Goal: Task Accomplishment & Management: Use online tool/utility

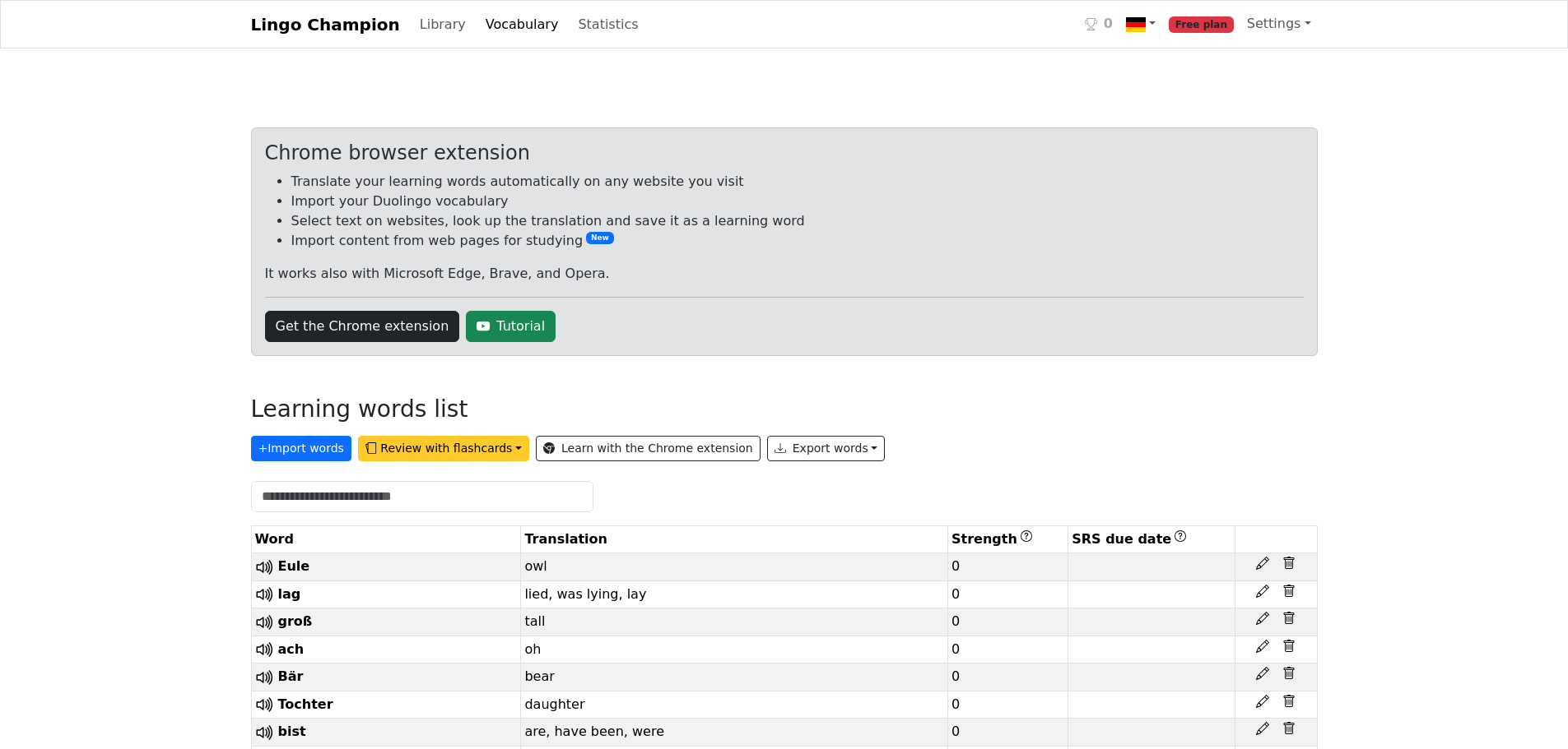
click at [450, 452] on button "Review with flashcards" at bounding box center [444, 448] width 172 height 25
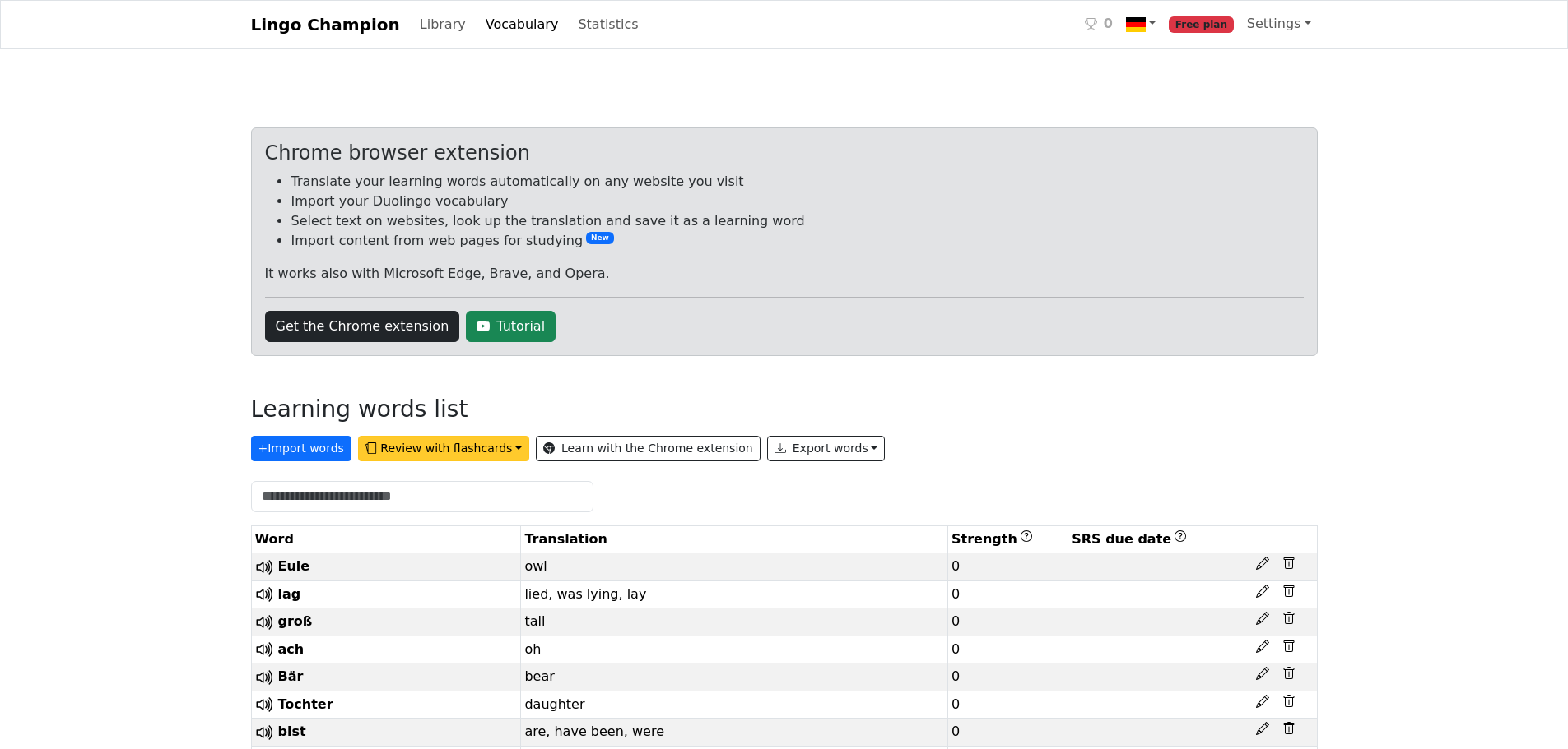
click at [441, 453] on button "Review with flashcards" at bounding box center [444, 448] width 172 height 25
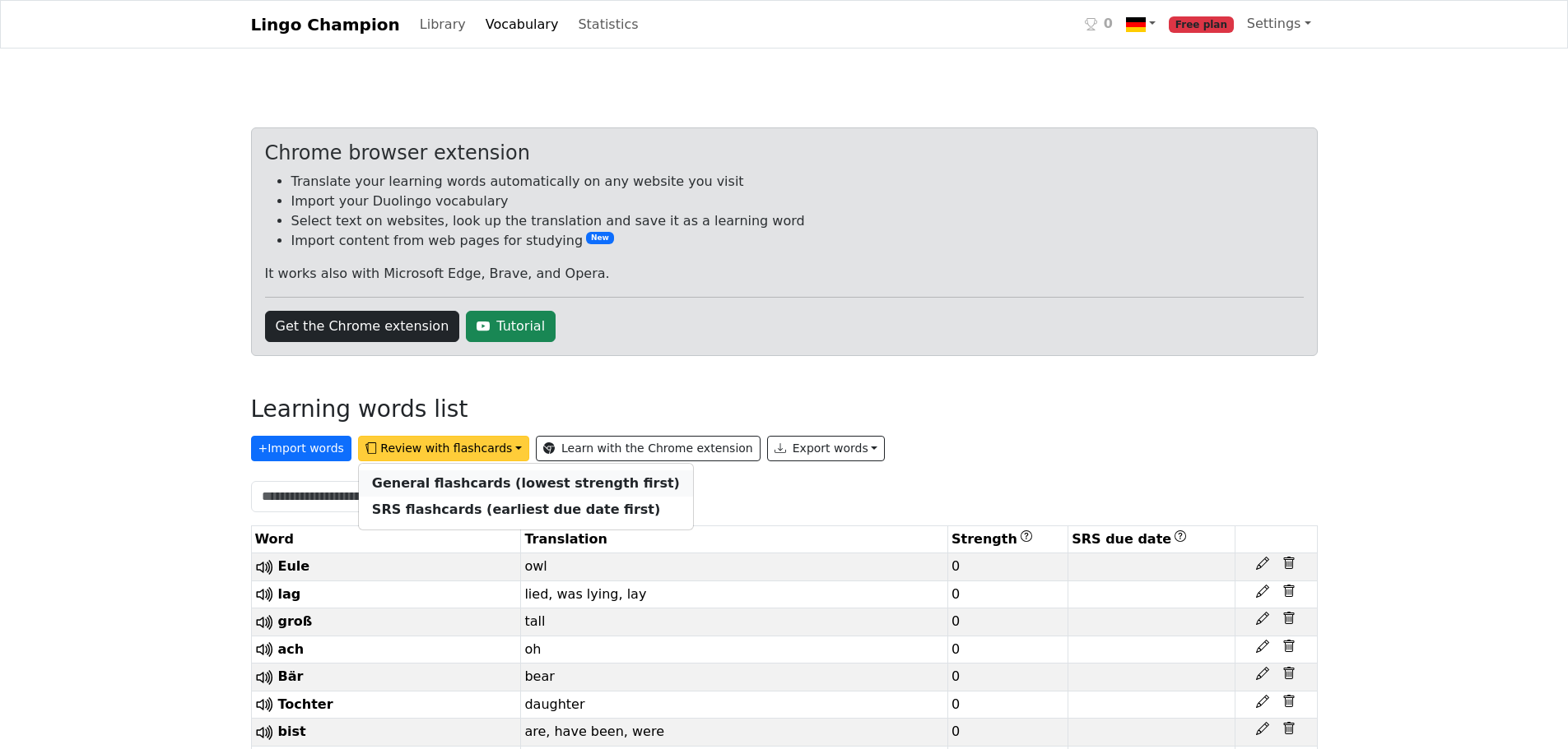
click at [429, 486] on strong "General flashcards (lowest strength first)" at bounding box center [525, 483] width 308 height 16
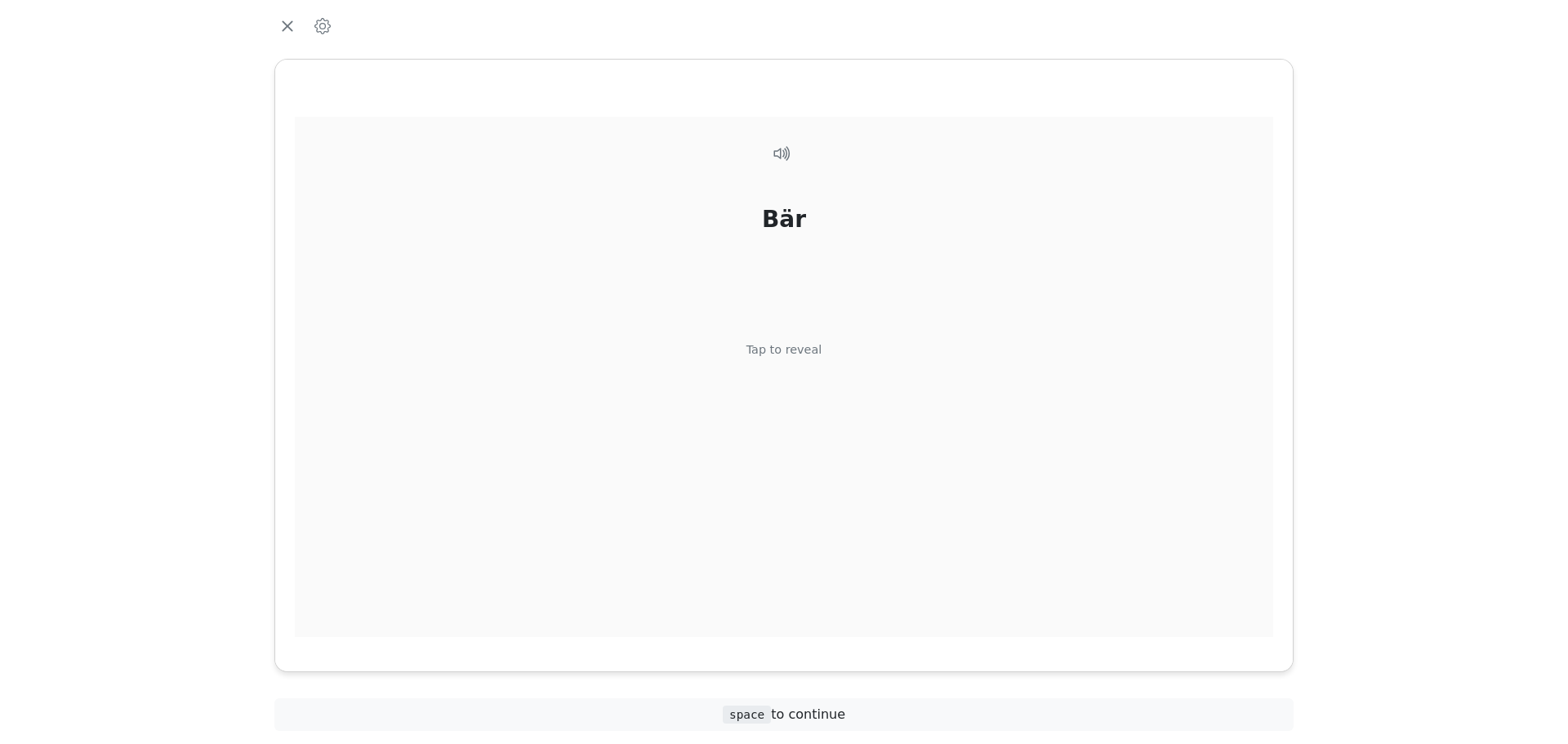
click at [808, 320] on div "Bär Tap to reveal" at bounding box center [784, 377] width 979 height 521
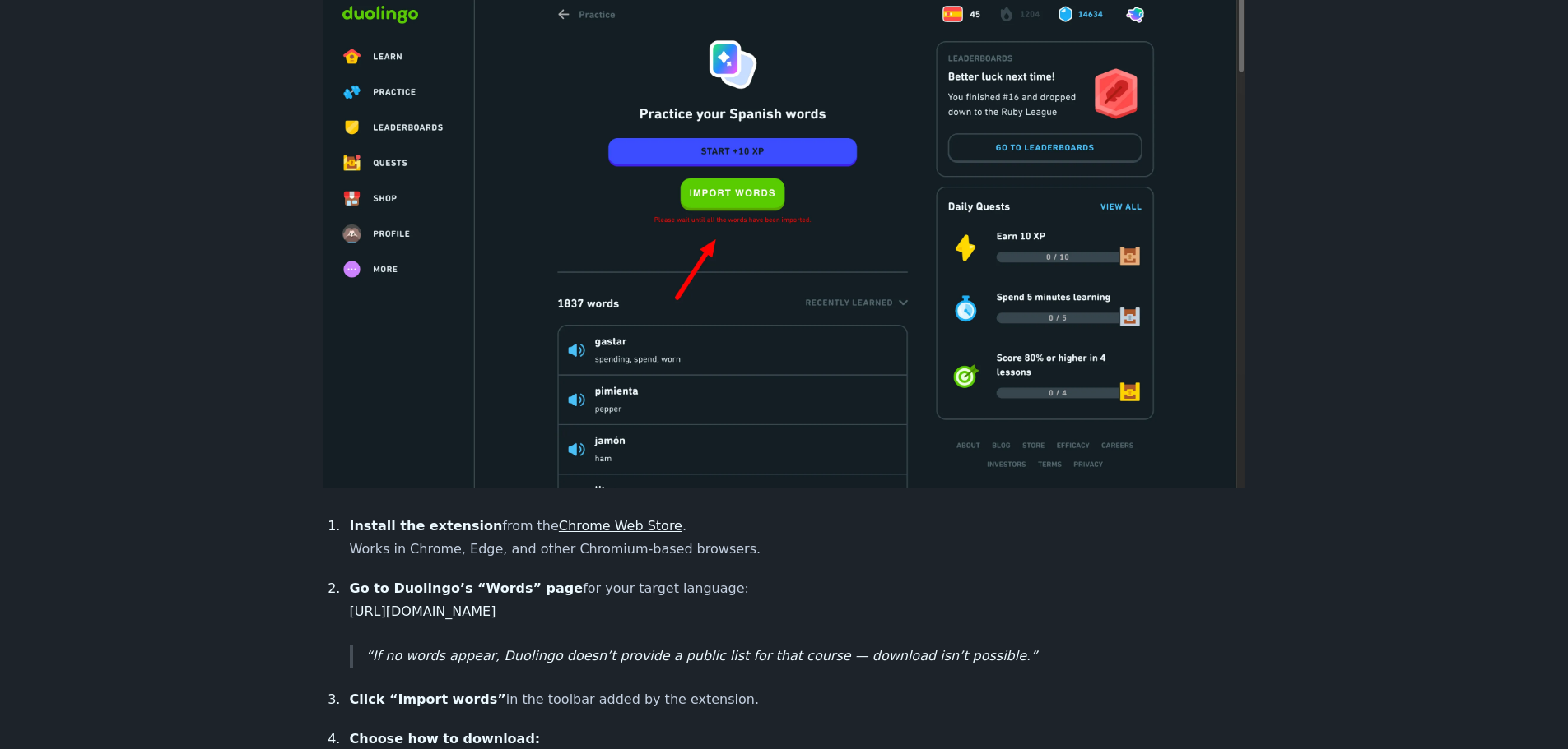
scroll to position [1152, 0]
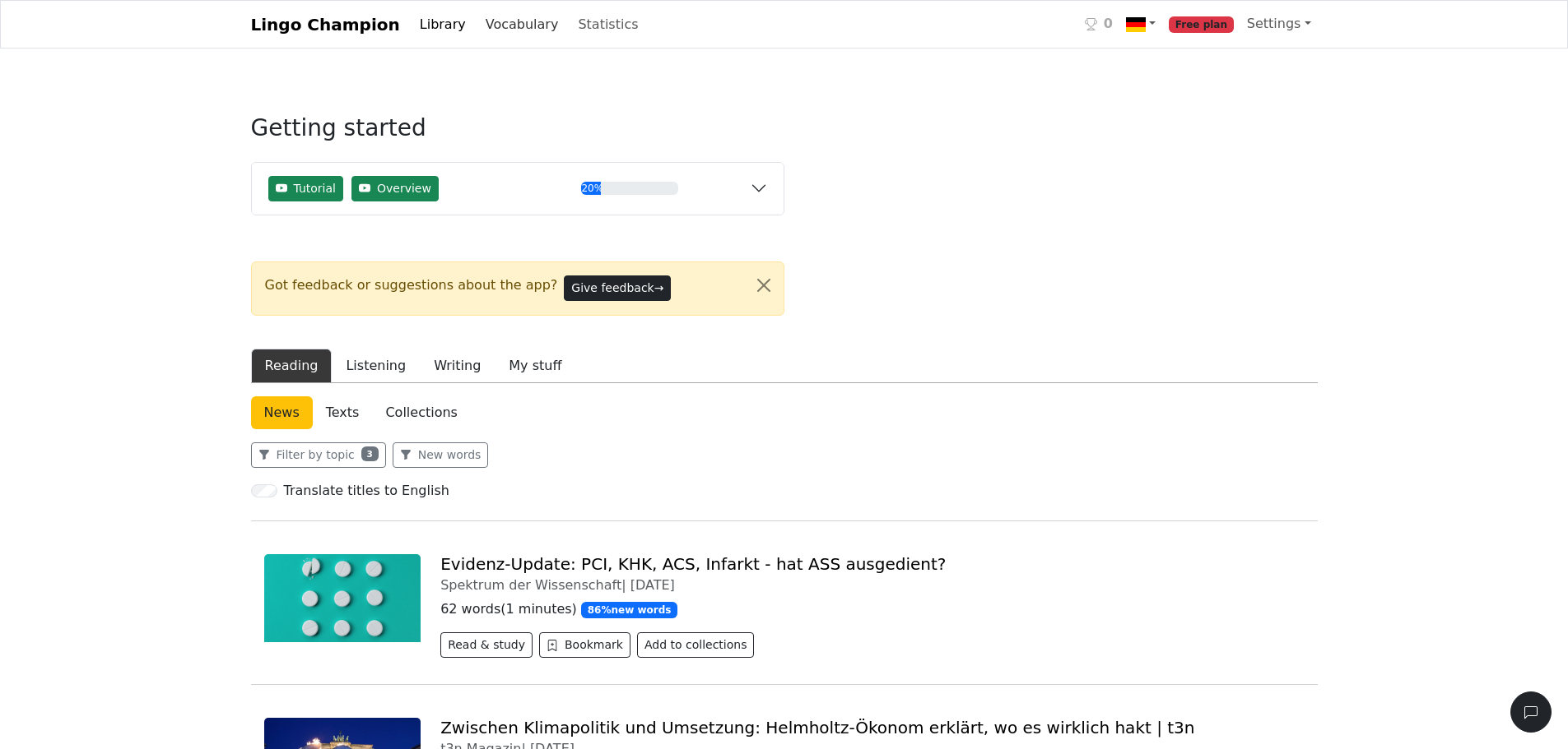
drag, startPoint x: 474, startPoint y: 33, endPoint x: 487, endPoint y: 53, distance: 23.9
click at [479, 33] on link "Vocabulary" at bounding box center [522, 24] width 86 height 33
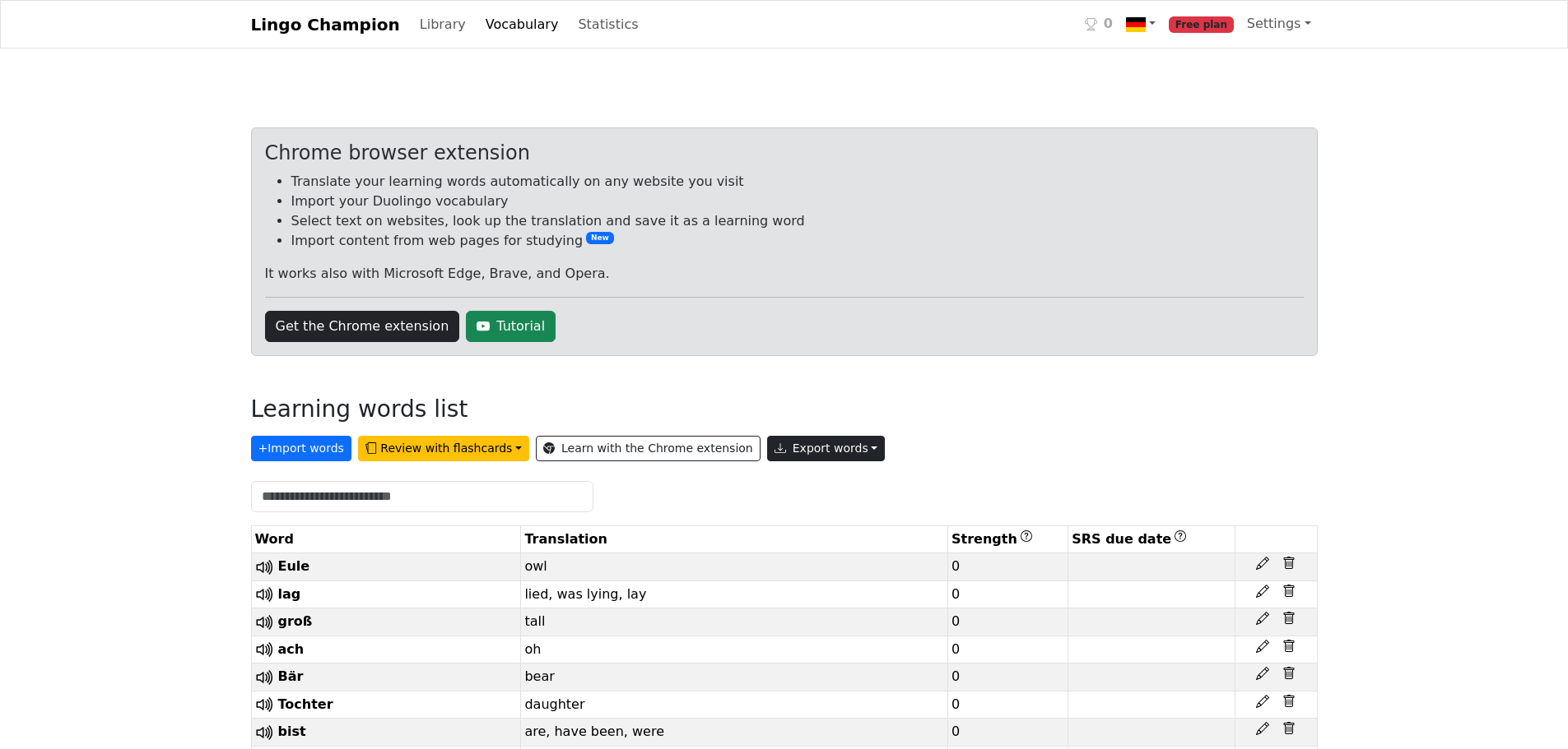
click at [767, 441] on button "Export words" at bounding box center [826, 448] width 118 height 25
click at [786, 503] on link "Tab-separated TXT file" at bounding box center [864, 509] width 193 height 26
click at [439, 450] on button "Review with flashcards" at bounding box center [444, 448] width 172 height 25
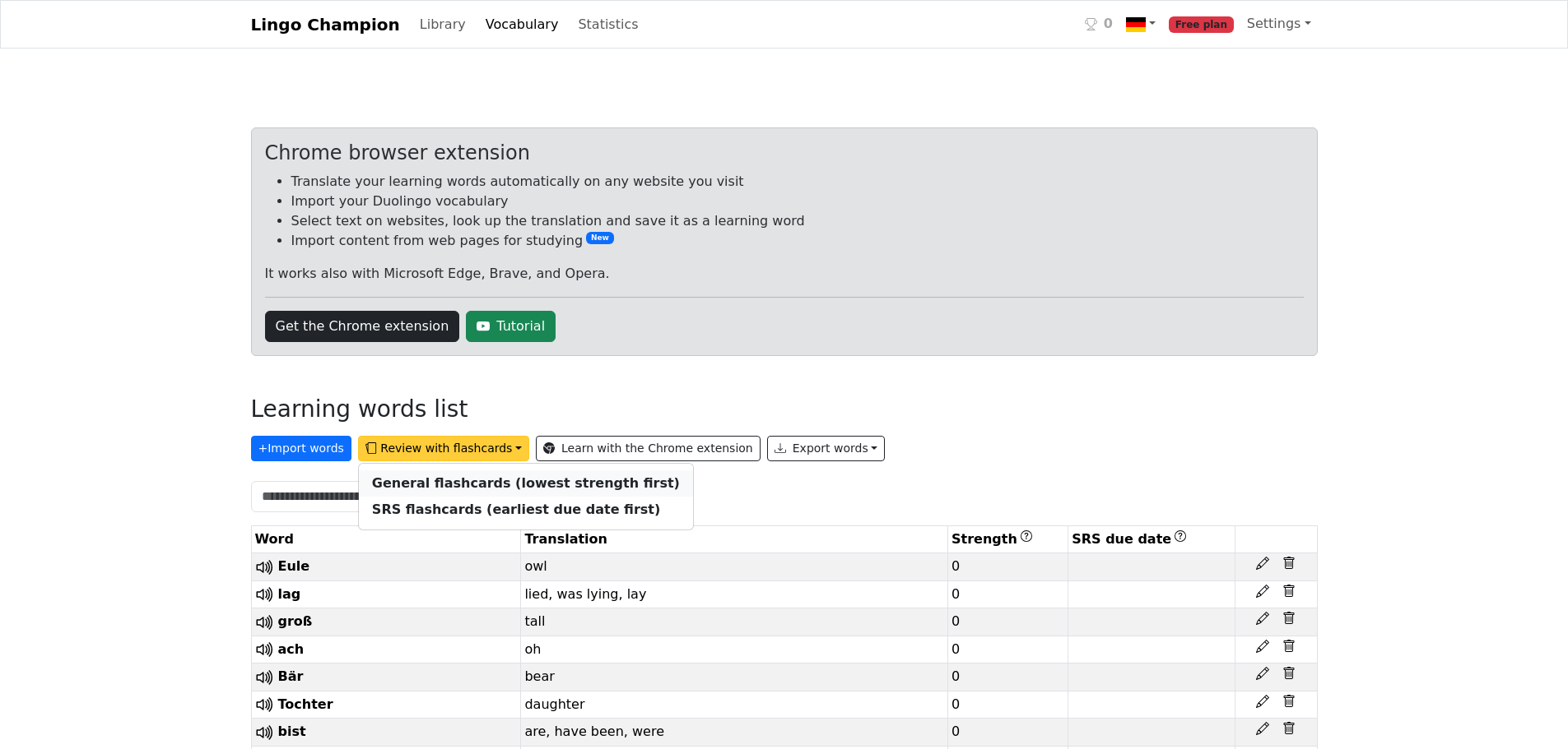
click at [454, 481] on strong "General flashcards (lowest strength first)" at bounding box center [525, 483] width 308 height 16
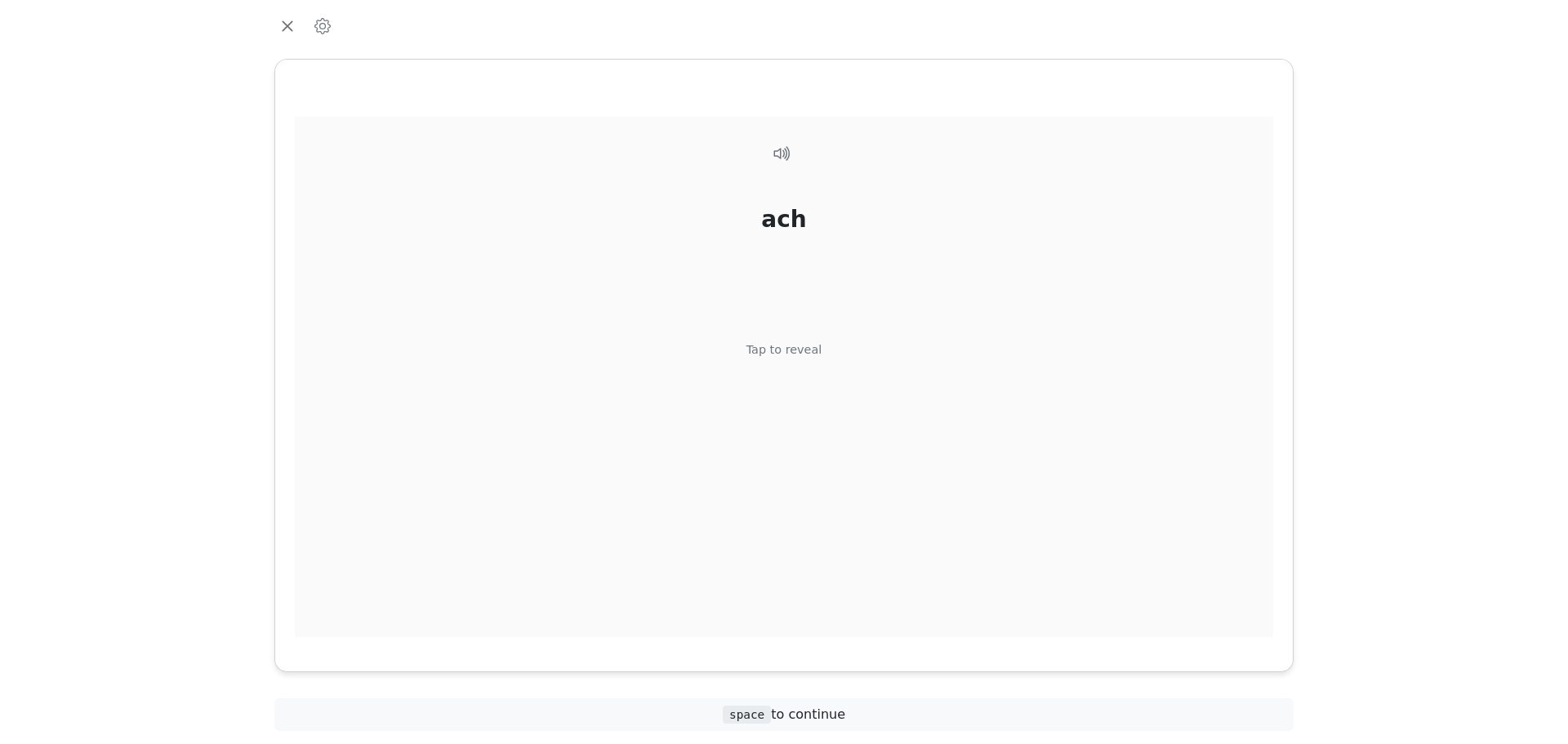
click at [747, 398] on div "ach Tap to reveal" at bounding box center [784, 377] width 979 height 521
